Goal: Check status: Check status

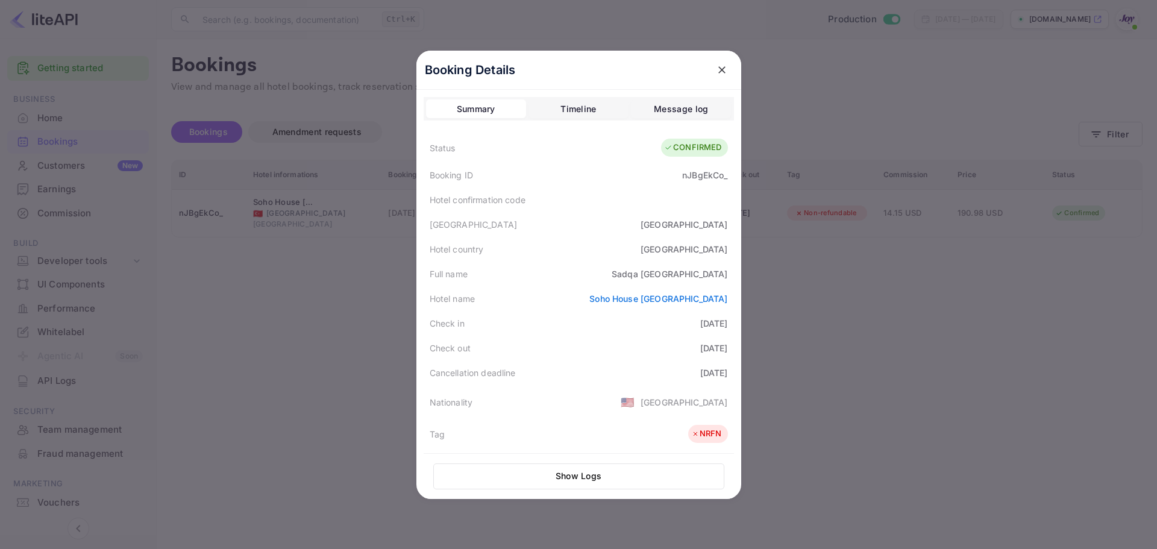
scroll to position [241, 0]
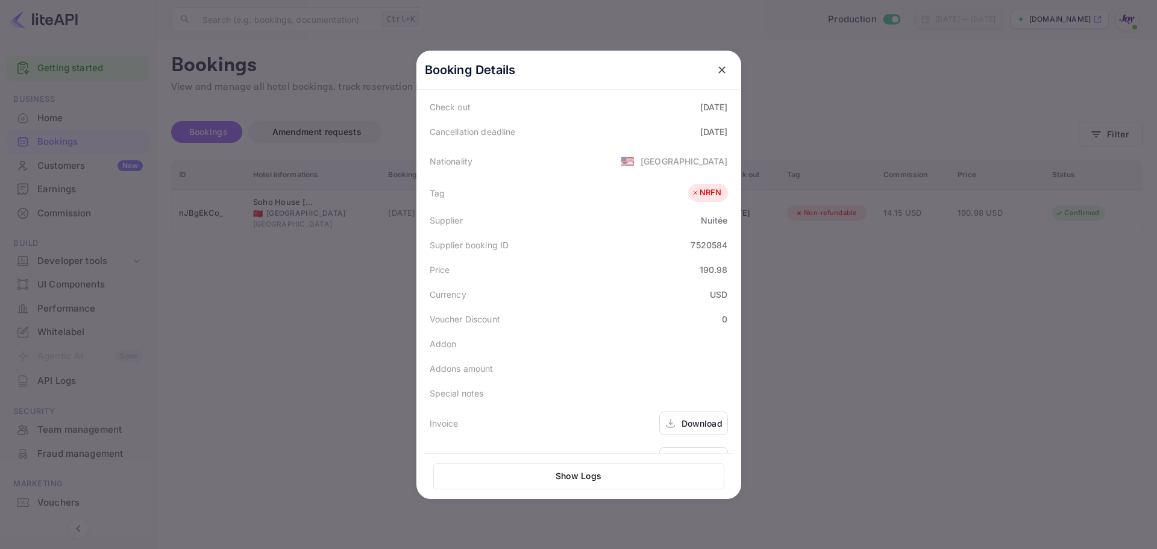
click at [368, 56] on div at bounding box center [578, 274] width 1157 height 549
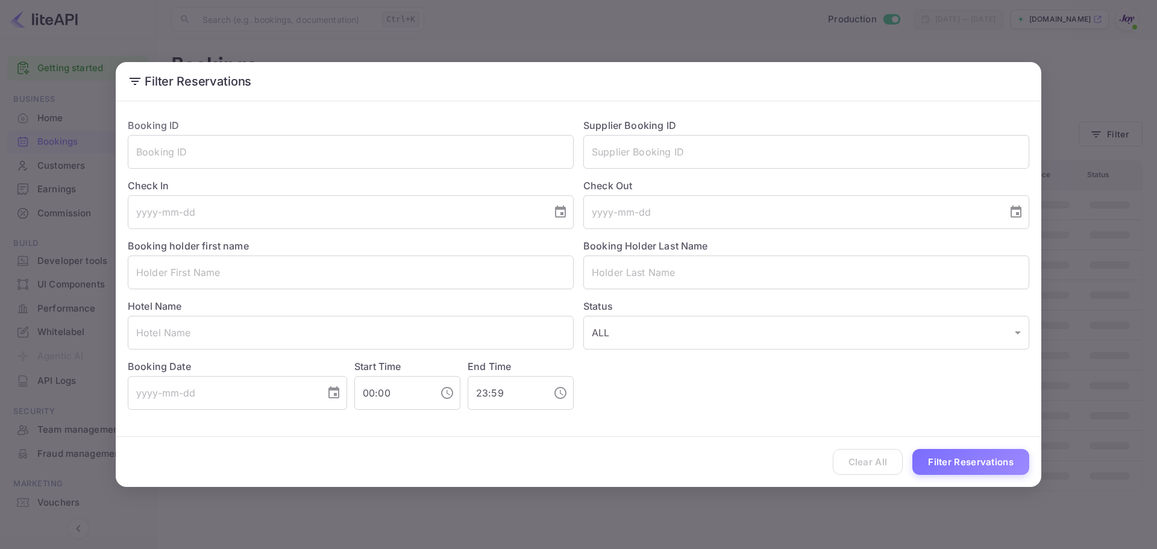
click at [890, 461] on div "Clear All Filter Reservations" at bounding box center [579, 462] width 926 height 50
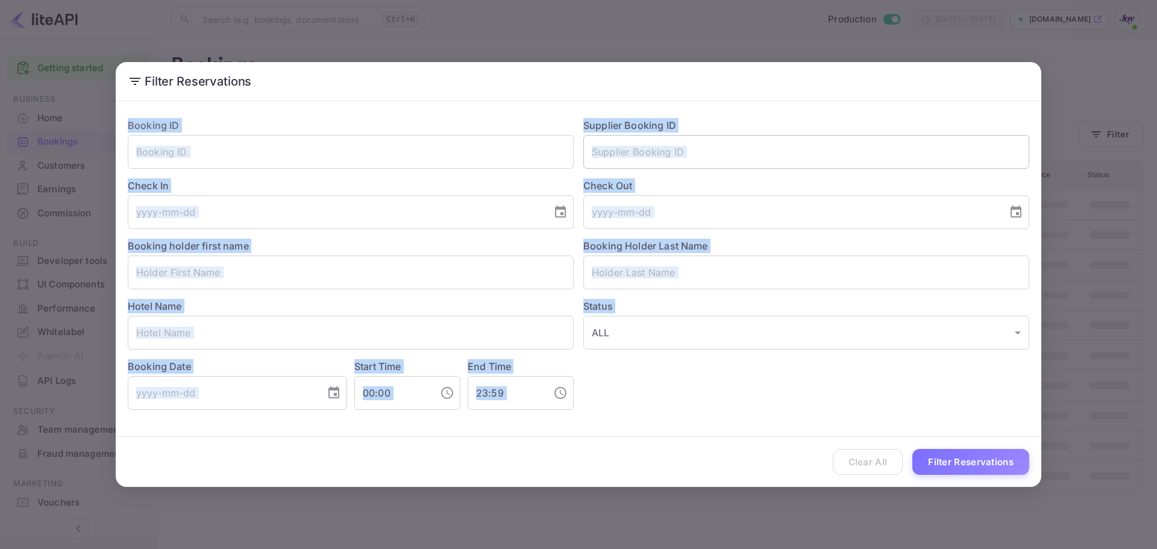
click at [612, 138] on input "text" at bounding box center [807, 152] width 446 height 34
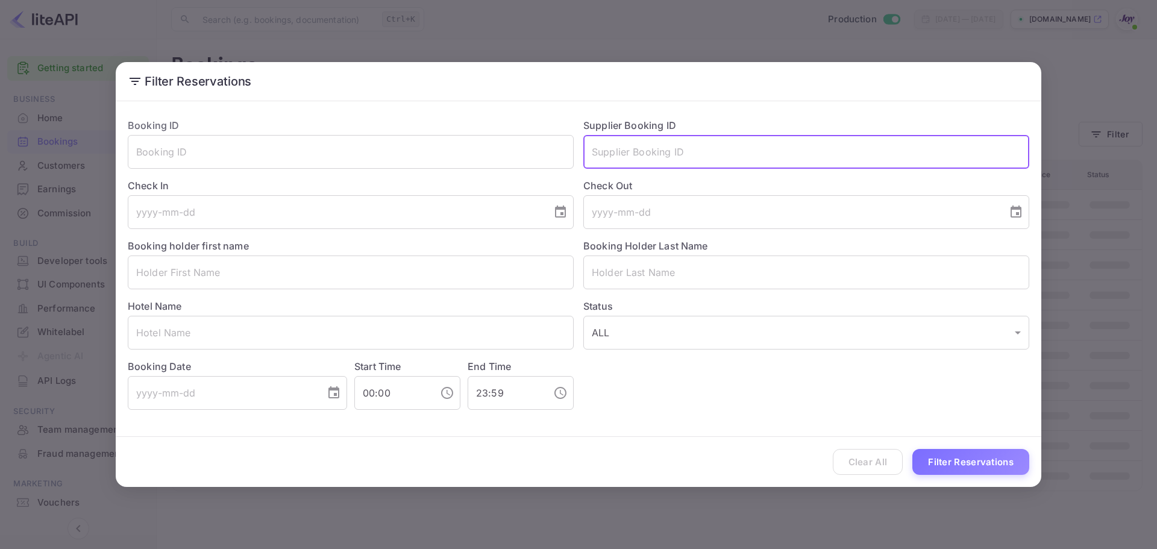
click at [614, 142] on input "text" at bounding box center [807, 152] width 446 height 34
type input "8816883"
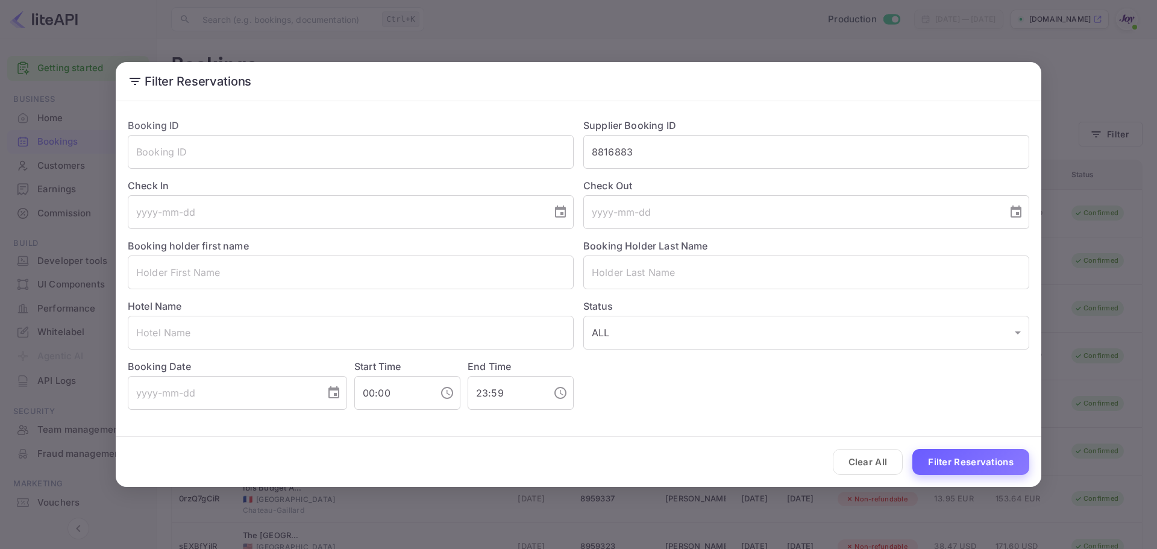
click at [933, 470] on button "Filter Reservations" at bounding box center [971, 462] width 117 height 26
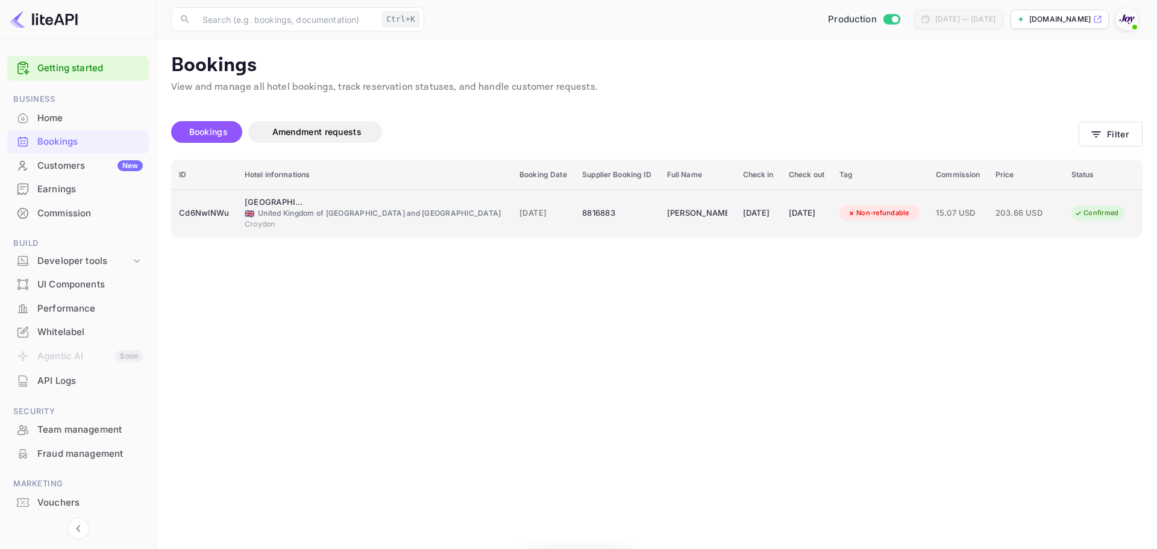
click at [206, 216] on div "Cd6NwlNWu" at bounding box center [204, 213] width 51 height 19
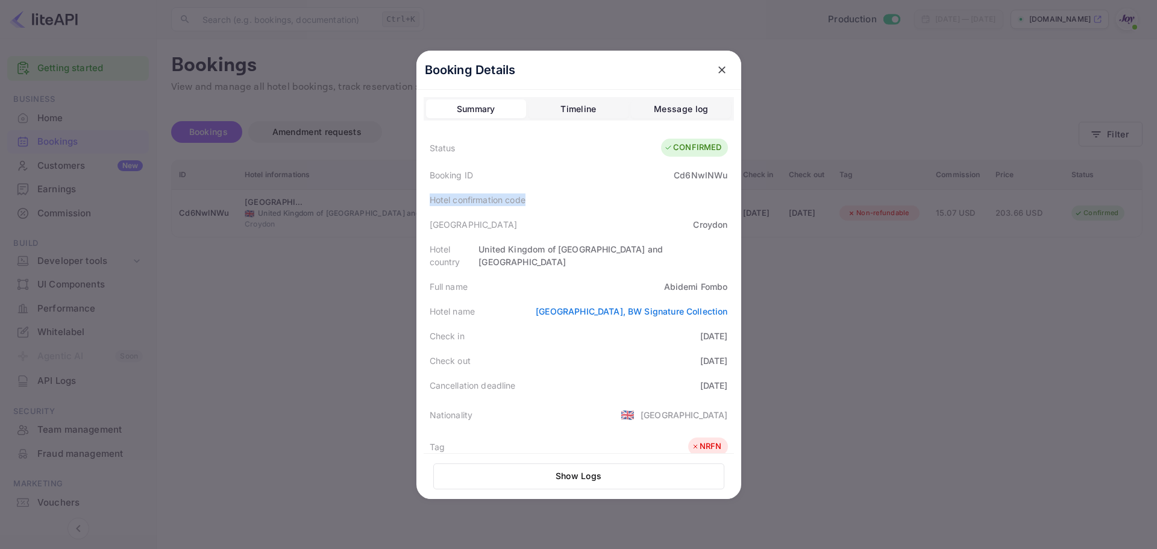
drag, startPoint x: 535, startPoint y: 201, endPoint x: 418, endPoint y: 198, distance: 117.6
click at [418, 198] on div "Booking Details Summary Timeline Message log Status CONFIRMED Booking ID Cd6Nwl…" at bounding box center [579, 275] width 325 height 449
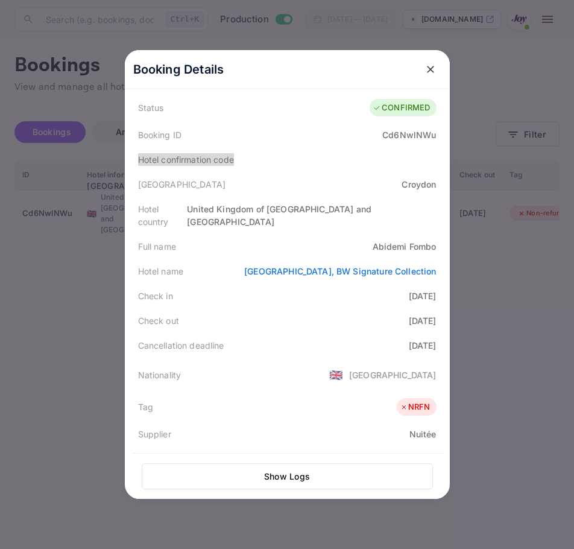
scroll to position [28, 0]
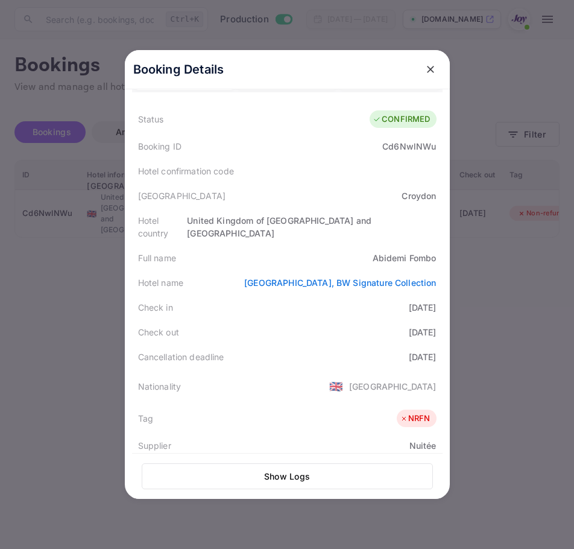
click at [59, 329] on div at bounding box center [287, 274] width 574 height 549
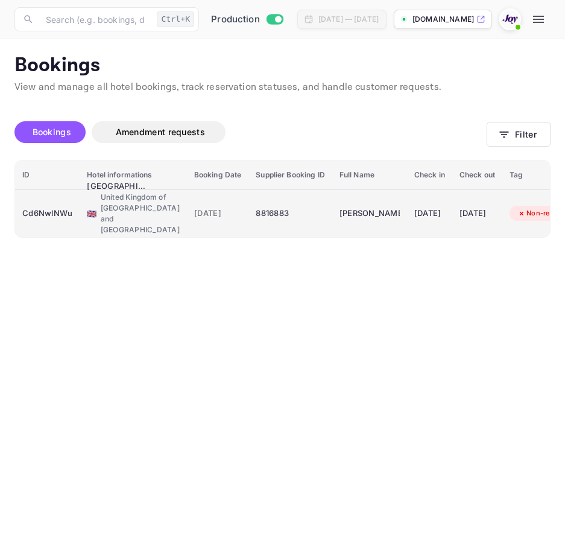
click at [47, 213] on div "Cd6NwlNWu" at bounding box center [47, 213] width 50 height 19
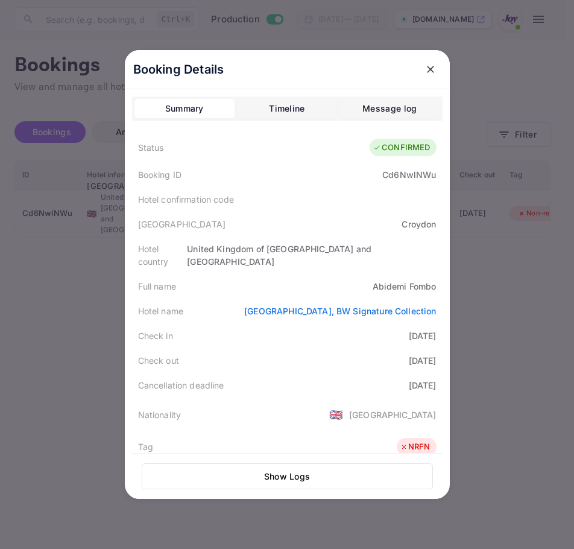
click at [418, 280] on div "[PERSON_NAME]" at bounding box center [405, 286] width 64 height 13
copy div "Fombo"
